Goal: Register for event/course

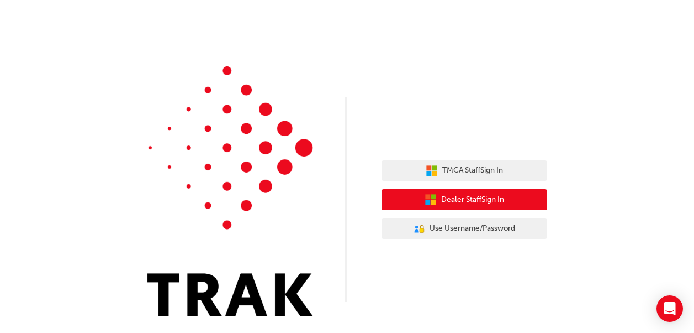
click at [494, 195] on span "Dealer Staff Sign In" at bounding box center [472, 199] width 63 height 13
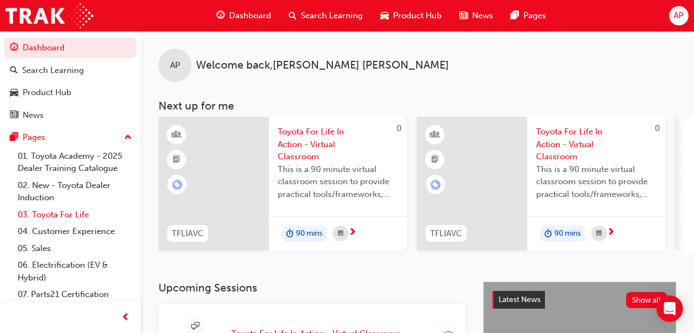
click at [45, 210] on link "03. Toyota For Life" at bounding box center [74, 214] width 123 height 17
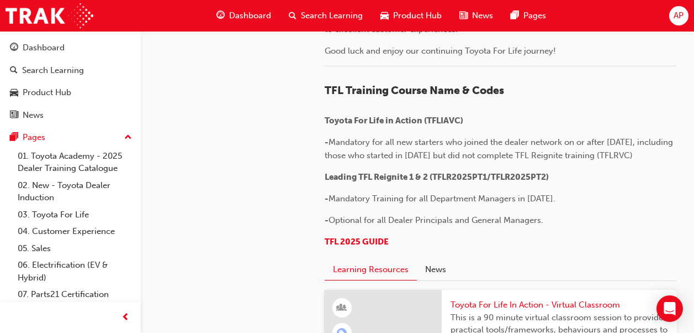
scroll to position [442, 0]
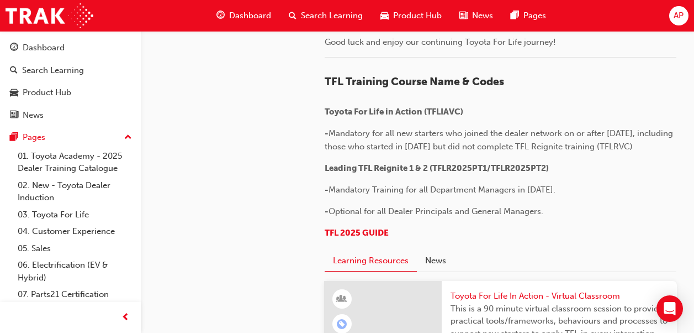
click at [673, 19] on div "AP" at bounding box center [678, 15] width 19 height 19
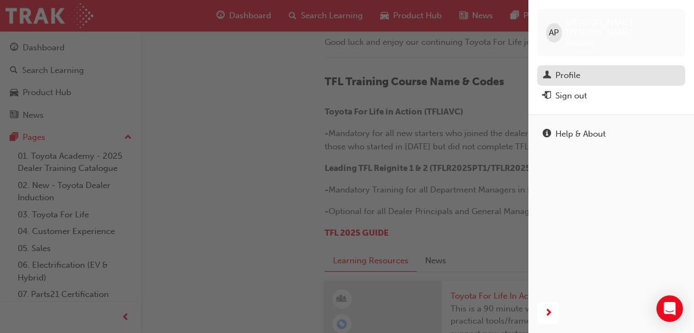
click at [556, 69] on div "Profile" at bounding box center [568, 75] width 25 height 13
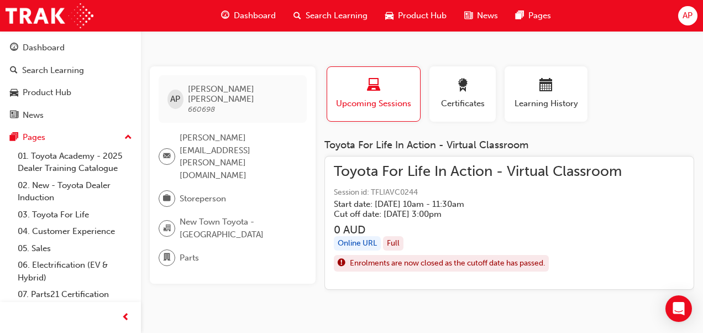
click at [423, 165] on span "Toyota For Life In Action - Virtual Classroom" at bounding box center [478, 171] width 288 height 13
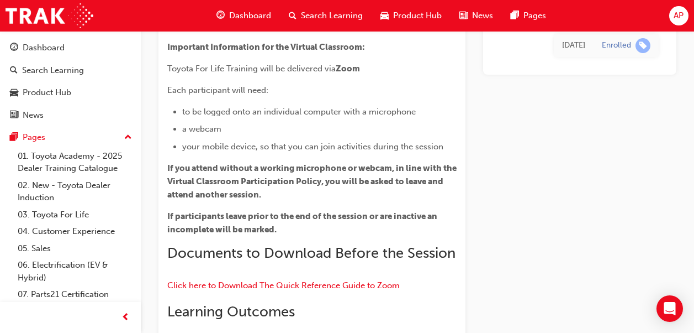
scroll to position [1157, 0]
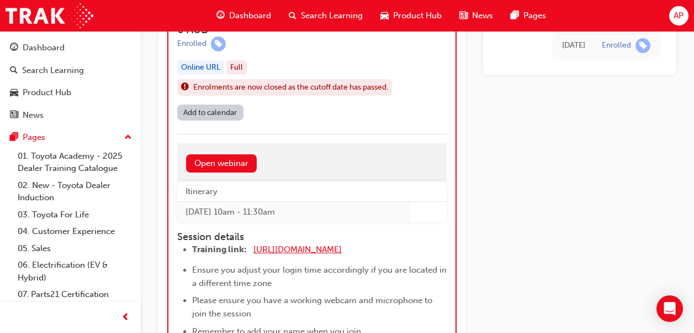
click at [298, 251] on span "https://zoom.us/j/5450758959" at bounding box center [298, 249] width 88 height 10
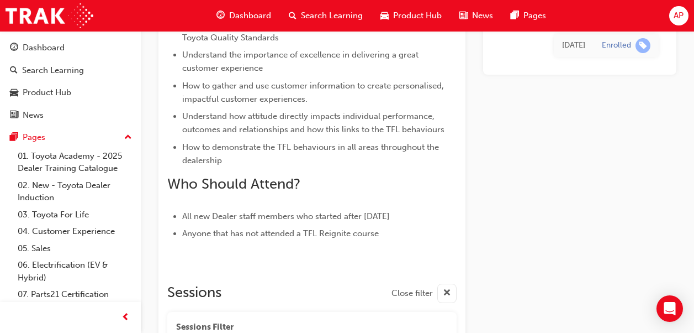
click at [676, 16] on span "AP" at bounding box center [679, 15] width 10 height 13
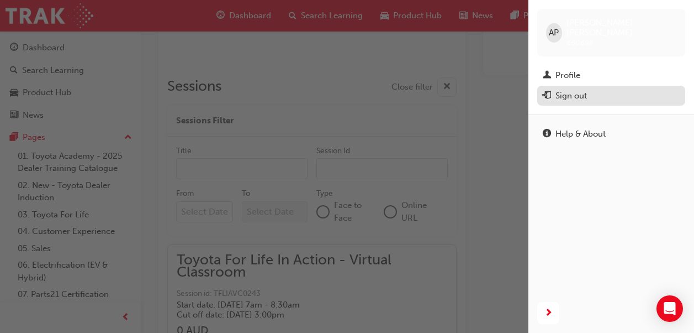
scroll to position [1102, 0]
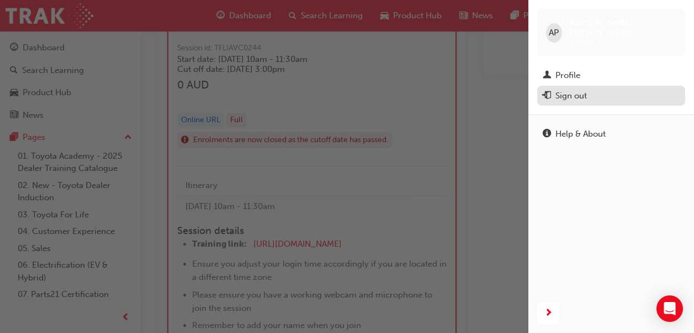
click at [575, 89] on div "Sign out" at bounding box center [571, 95] width 31 height 13
